Goal: Information Seeking & Learning: Learn about a topic

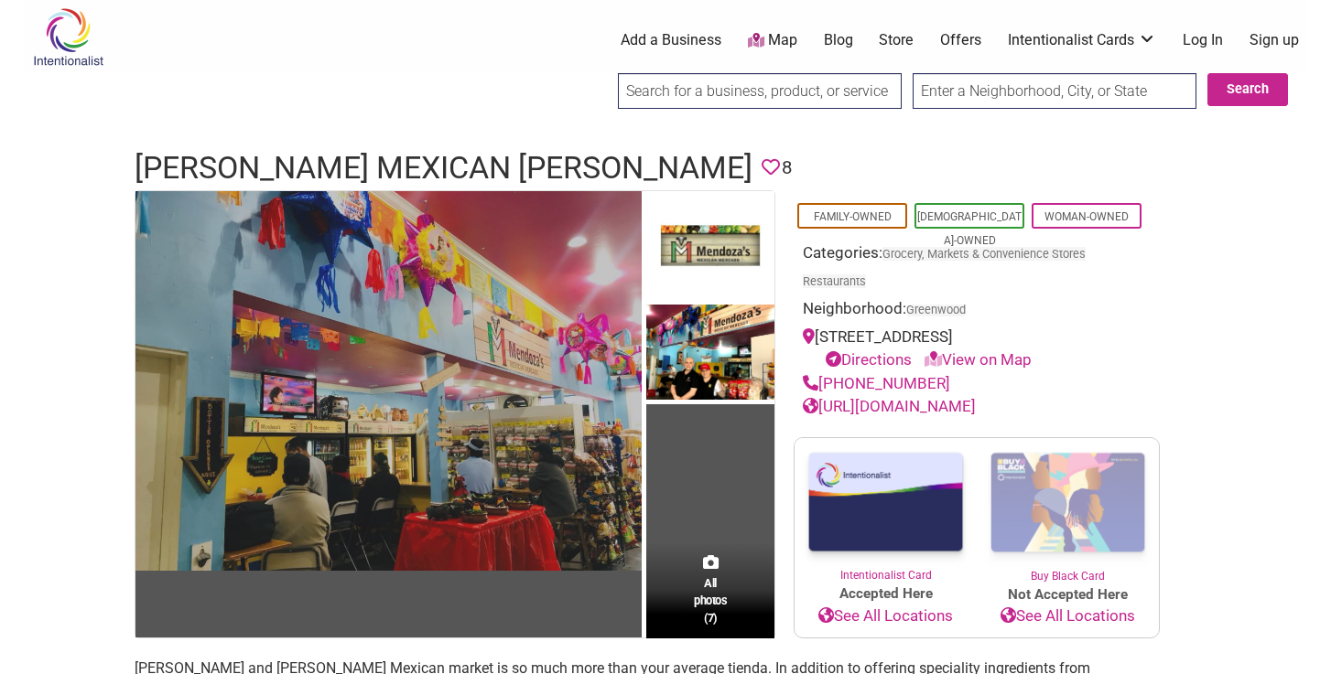
click at [563, 429] on img at bounding box center [388, 381] width 506 height 380
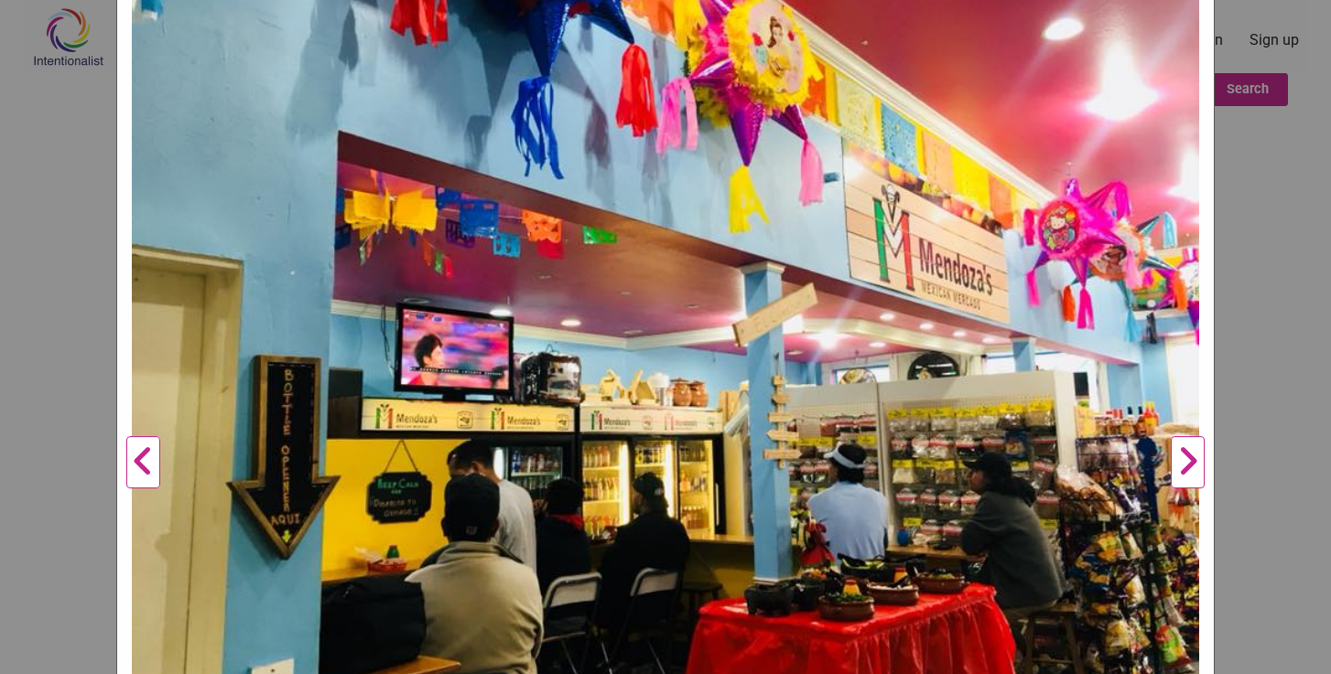
scroll to position [47, 0]
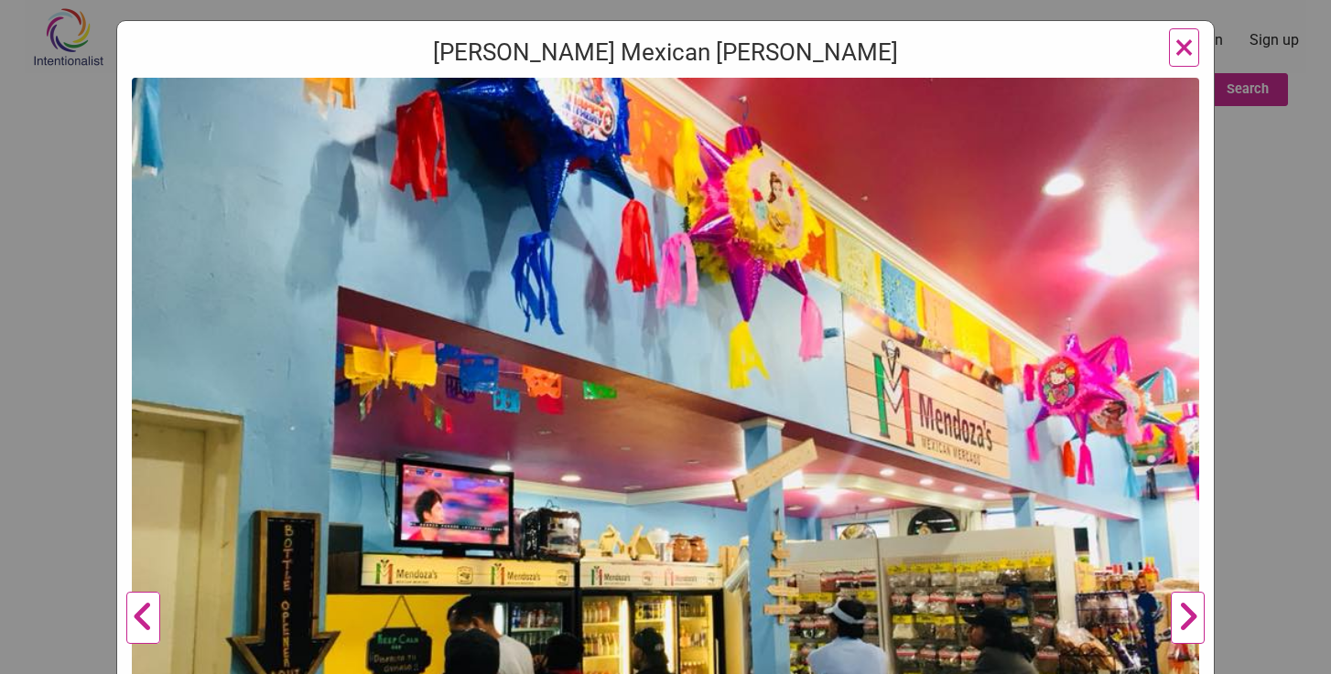
click at [1186, 38] on span "×" at bounding box center [1183, 47] width 19 height 43
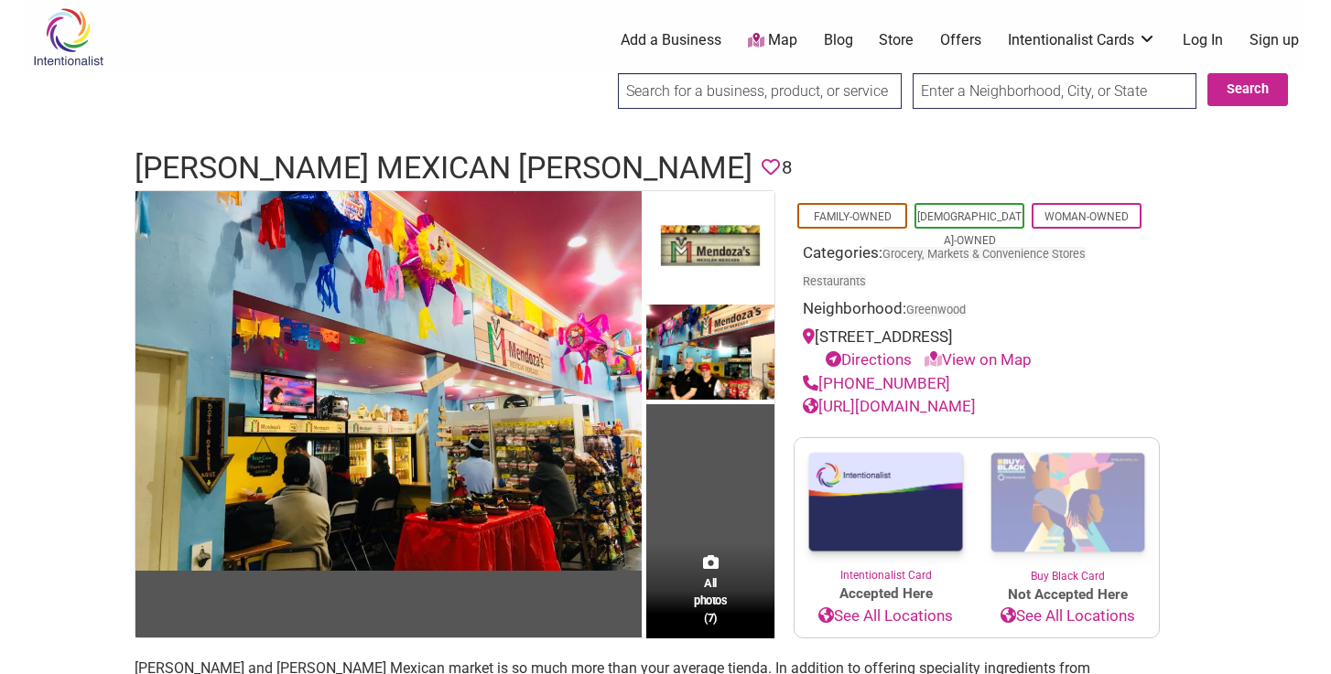
click at [692, 544] on td "All photos (7)" at bounding box center [710, 414] width 128 height 447
click at [706, 599] on span "All photos (7)" at bounding box center [710, 601] width 33 height 52
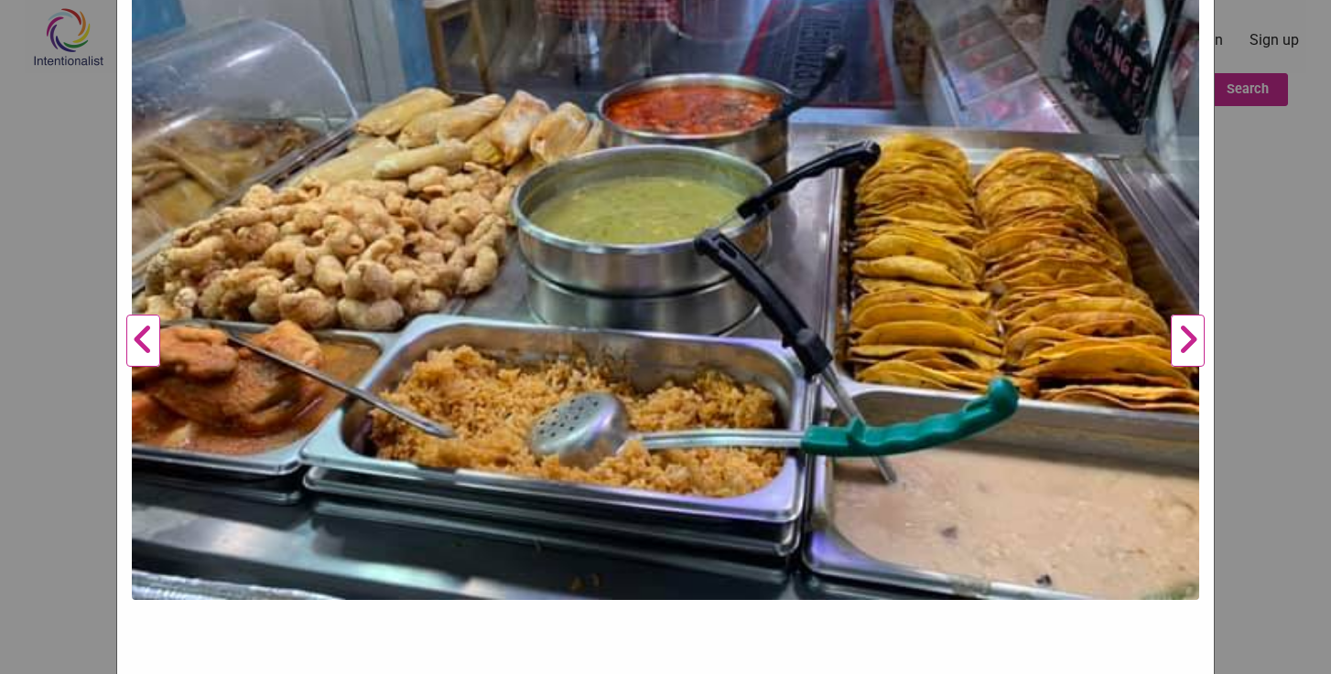
scroll to position [184, 0]
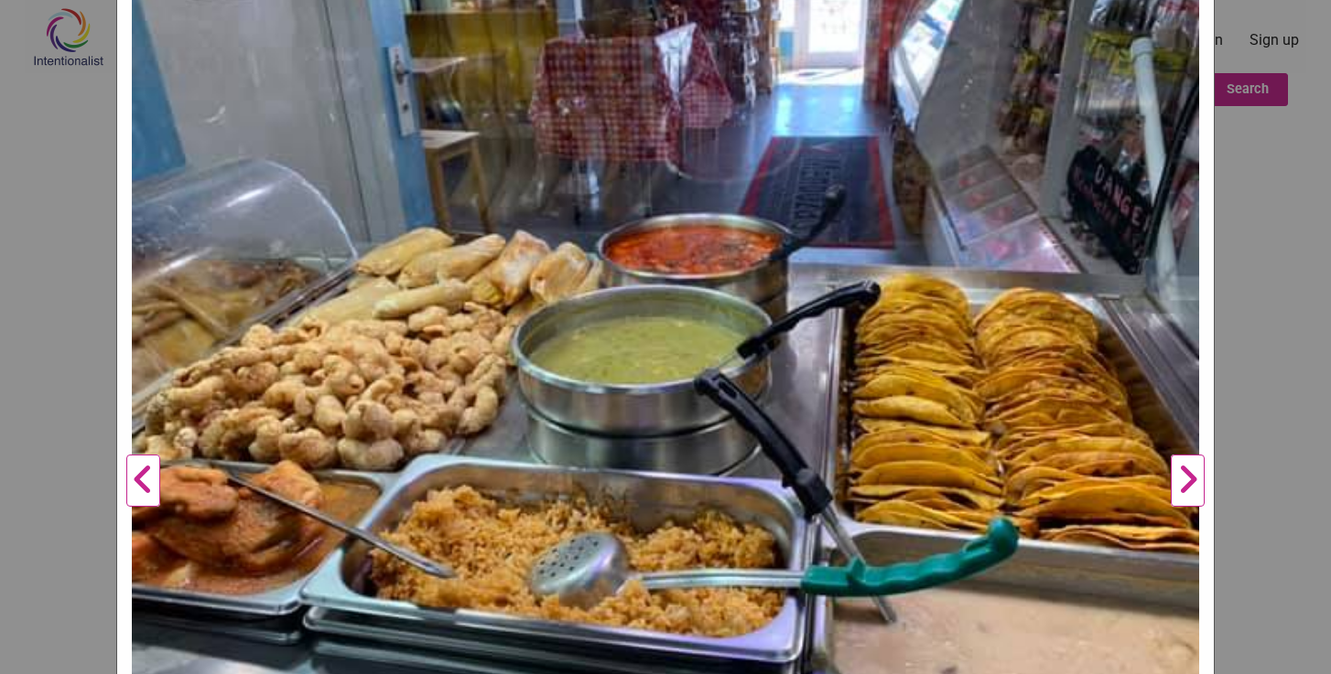
click at [1196, 471] on button "Next" at bounding box center [1187, 482] width 50 height 1082
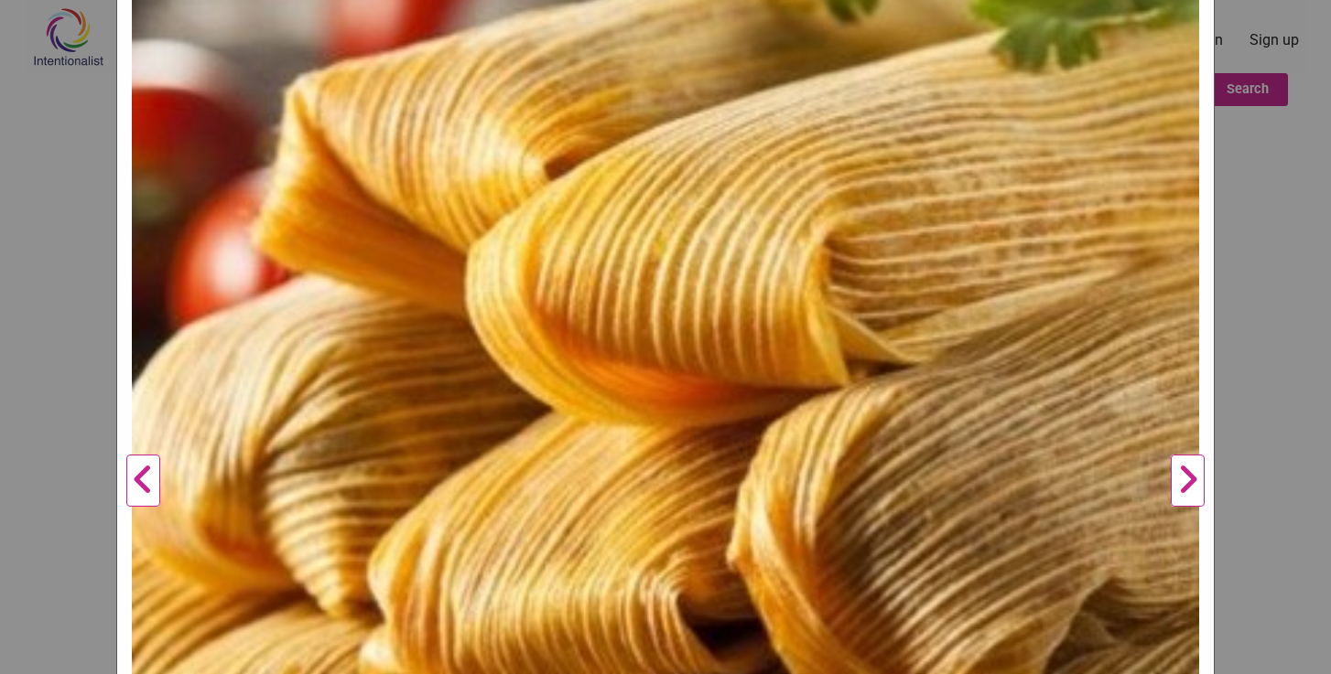
click at [1197, 474] on button "Next" at bounding box center [1187, 482] width 50 height 1082
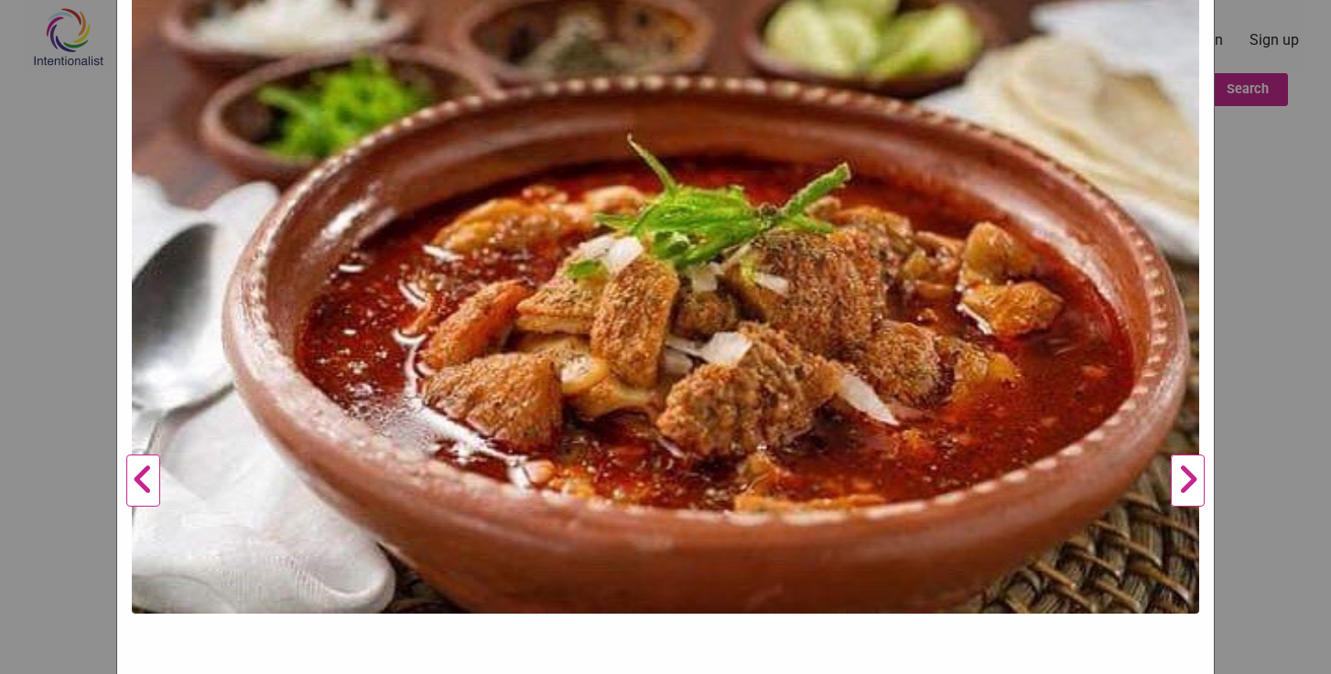
click at [1197, 474] on button "Next" at bounding box center [1187, 482] width 50 height 1082
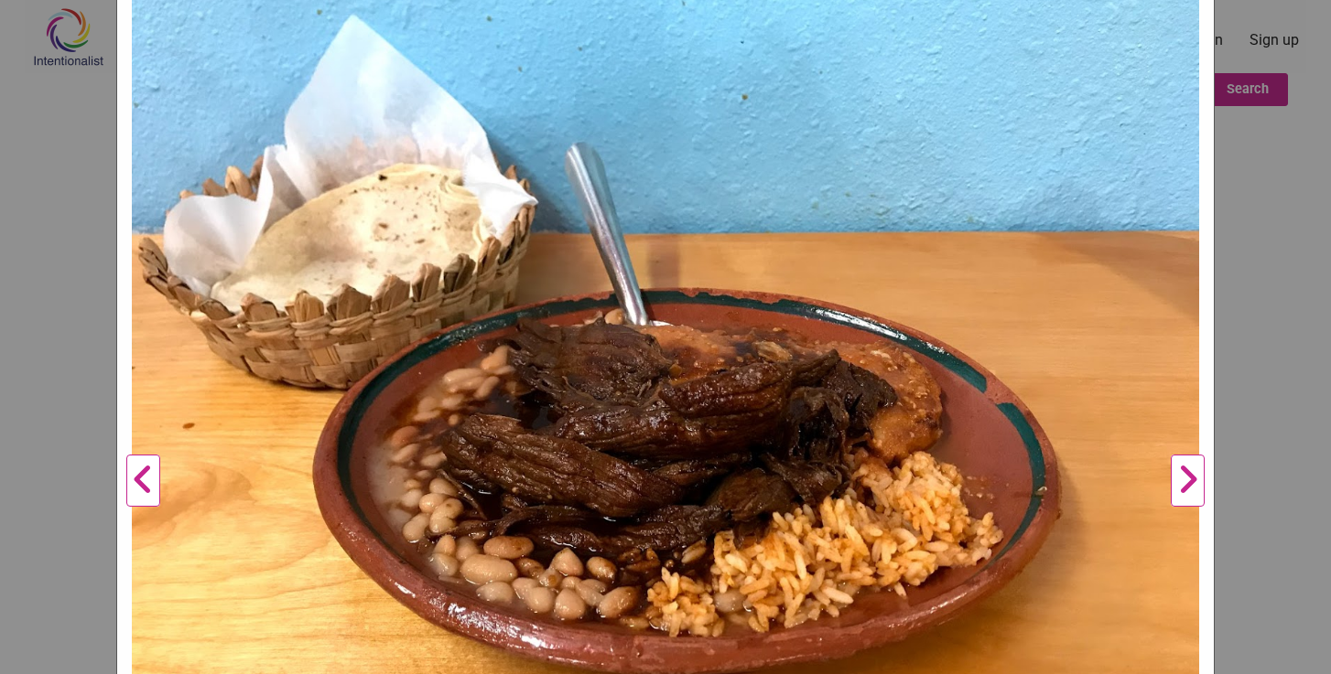
click at [1197, 474] on button "Next" at bounding box center [1187, 482] width 50 height 1082
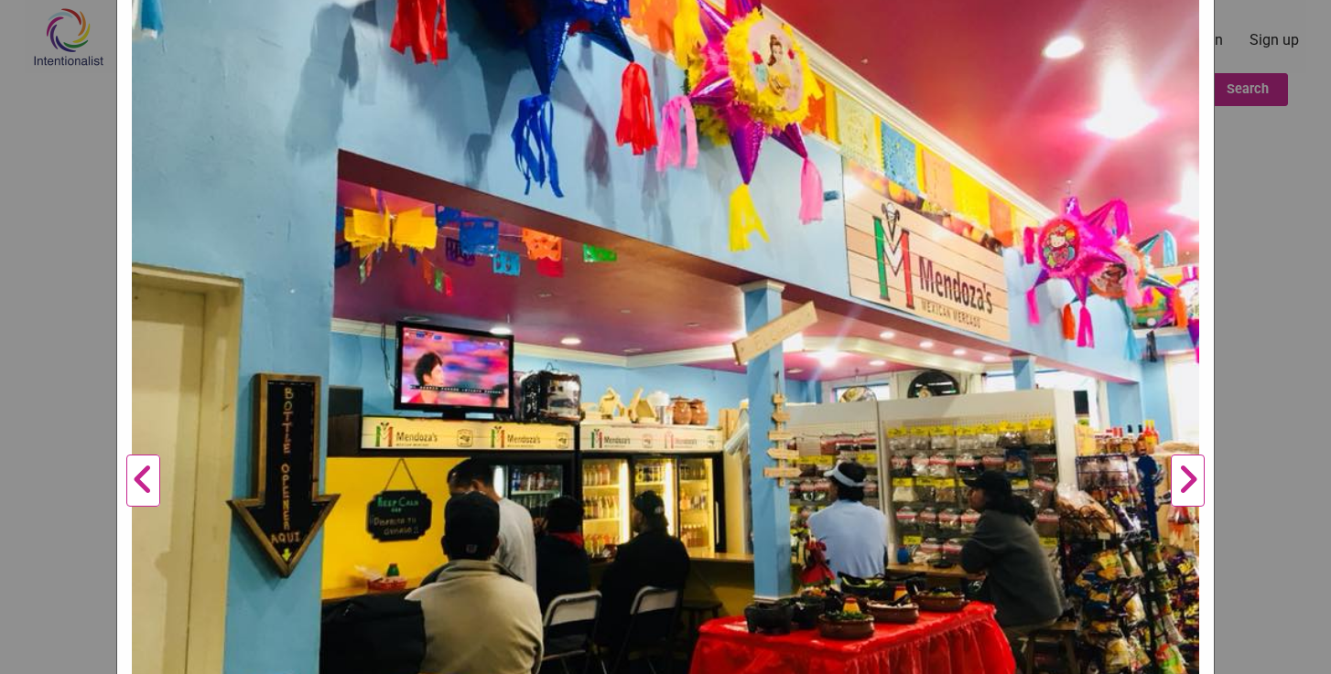
click at [1197, 474] on button "Next" at bounding box center [1187, 482] width 50 height 1082
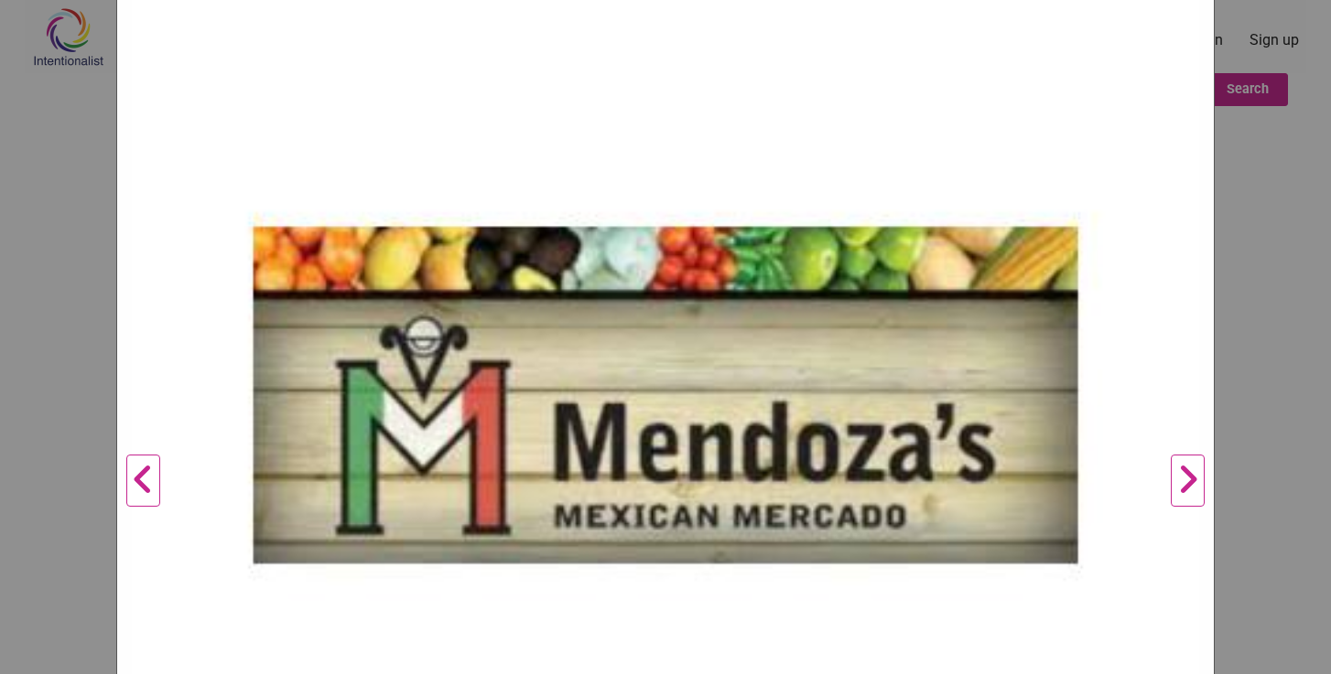
click at [1197, 474] on button "Next" at bounding box center [1187, 482] width 50 height 1082
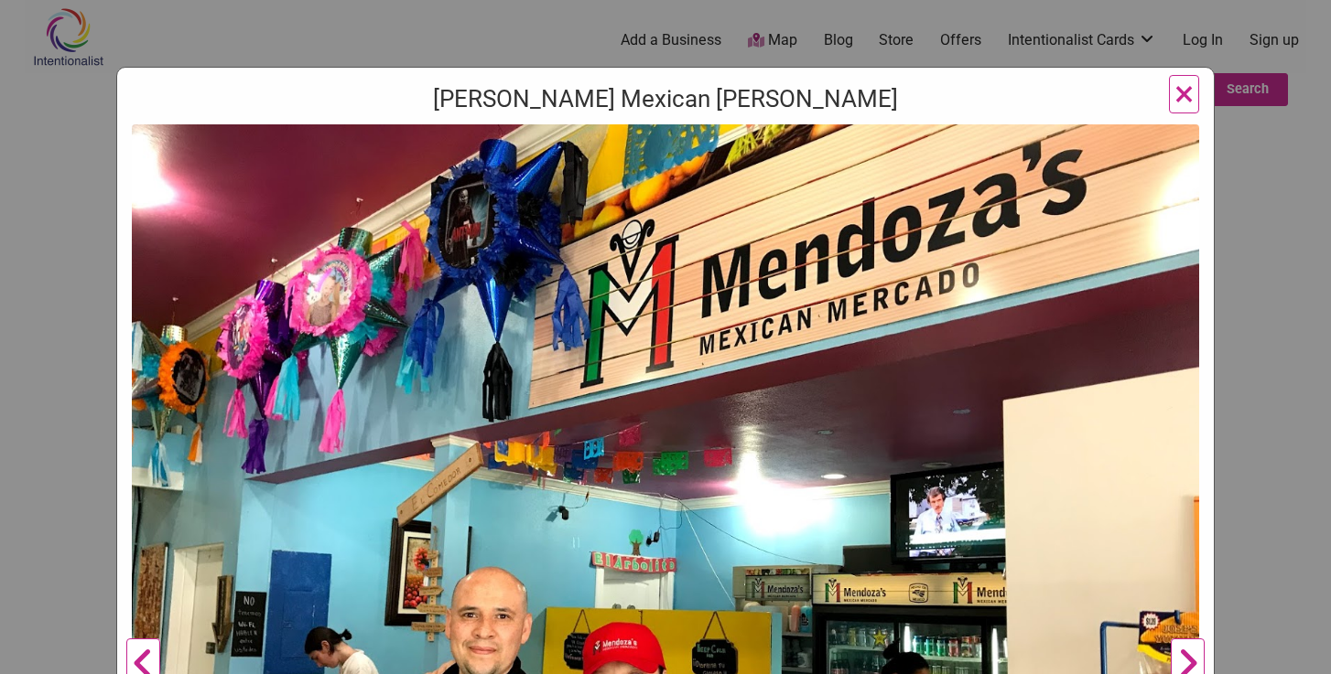
scroll to position [0, 0]
click at [1188, 90] on span "×" at bounding box center [1183, 93] width 19 height 43
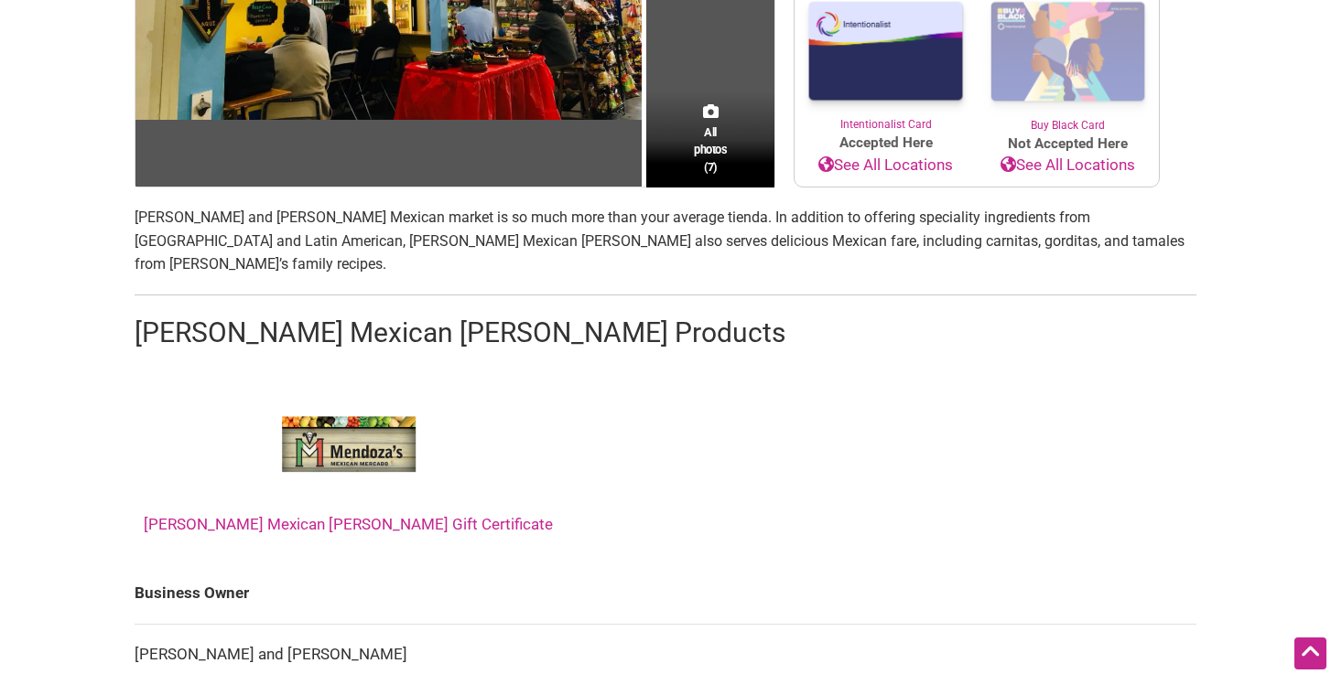
scroll to position [523, 0]
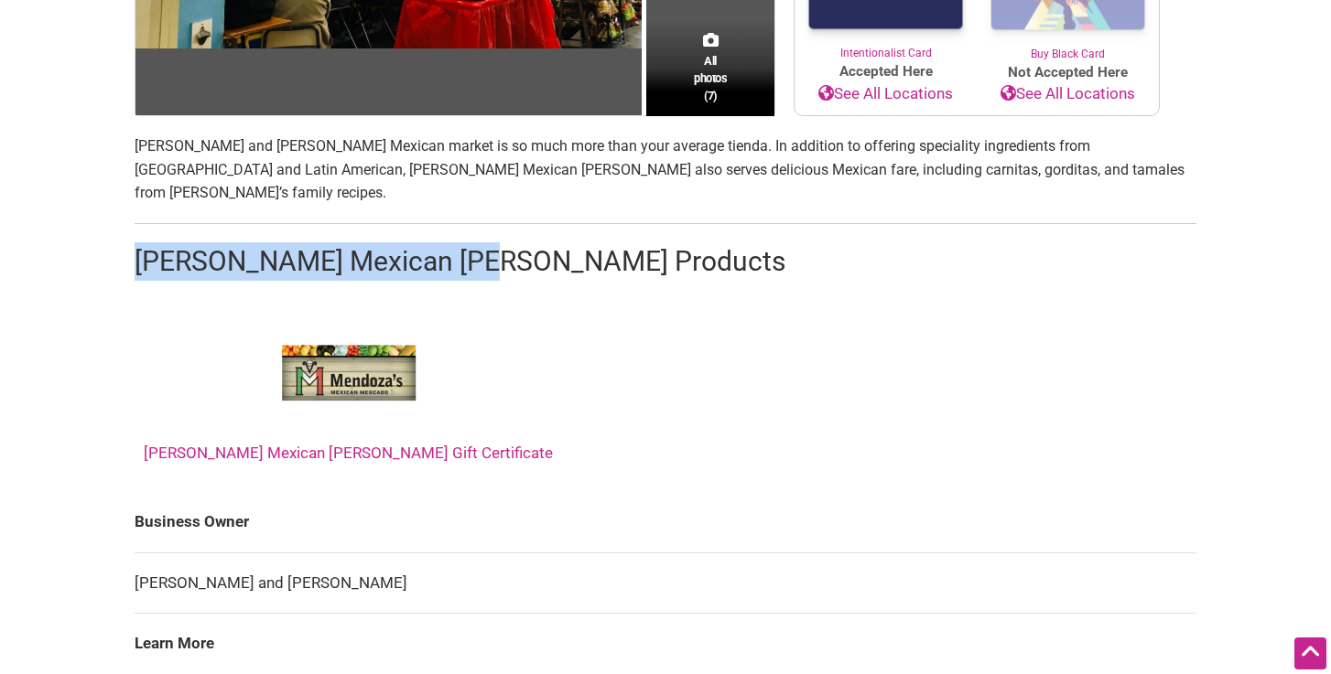
drag, startPoint x: 132, startPoint y: 257, endPoint x: 488, endPoint y: 264, distance: 356.0
click at [488, 264] on div "All photos (7) Family-Owned [DEMOGRAPHIC_DATA]-Owned Woman-Owned Categories: Gr…" at bounding box center [665, 472] width 1098 height 1608
copy h2 "[PERSON_NAME] Mexican [PERSON_NAME]"
